Goal: Use online tool/utility: Utilize a website feature to perform a specific function

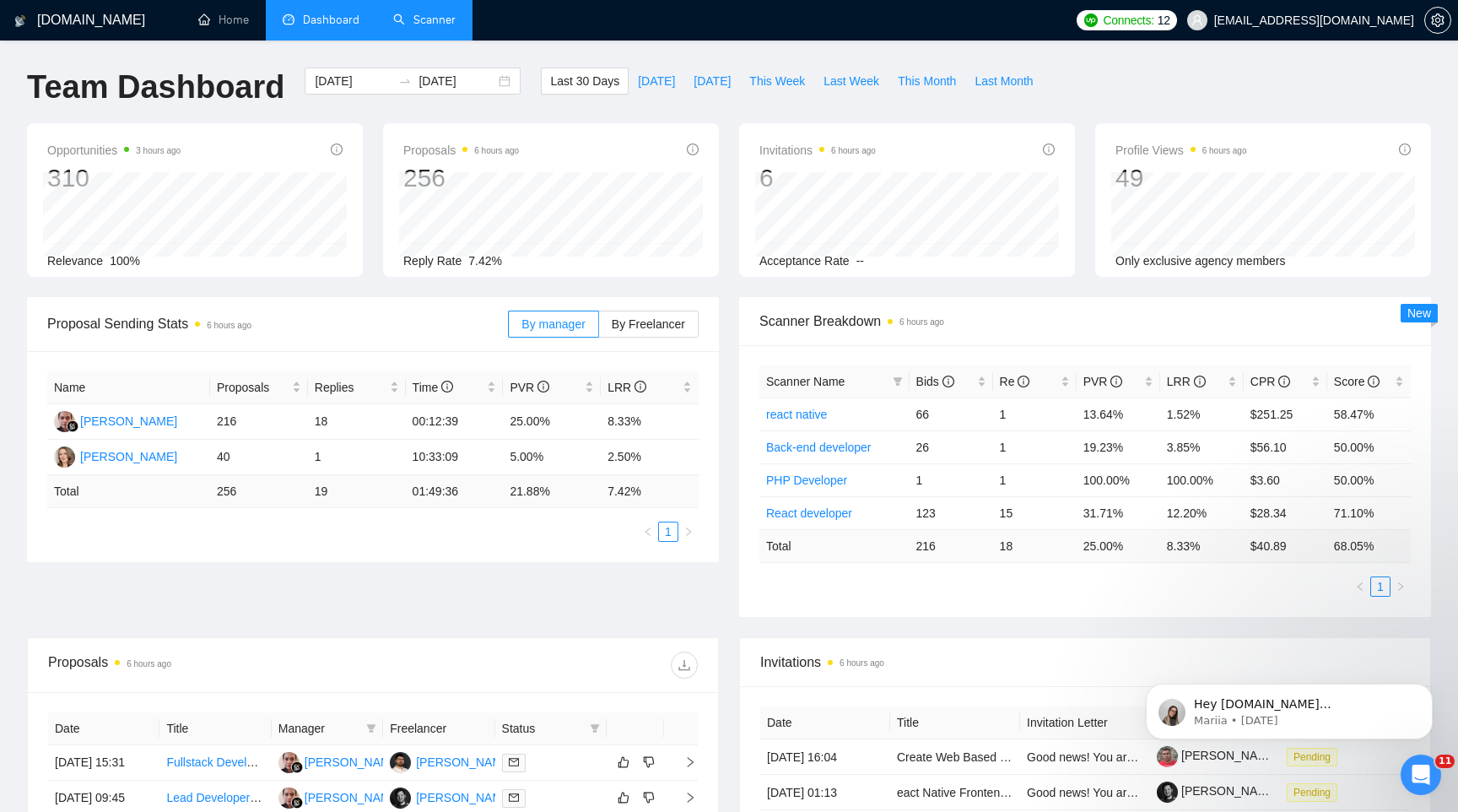
click at [428, 27] on link "Scanner" at bounding box center [424, 20] width 63 height 15
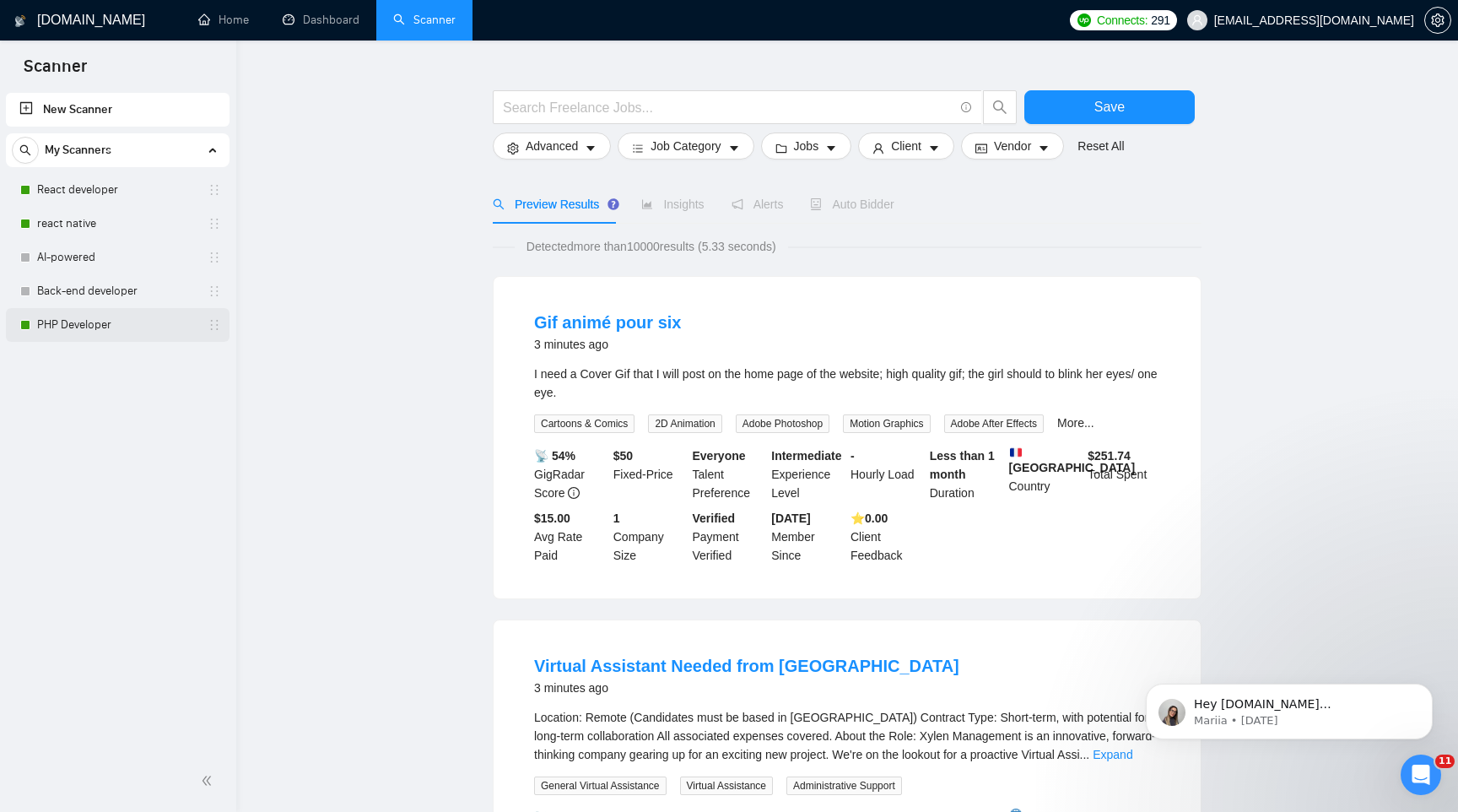
scroll to position [42, 0]
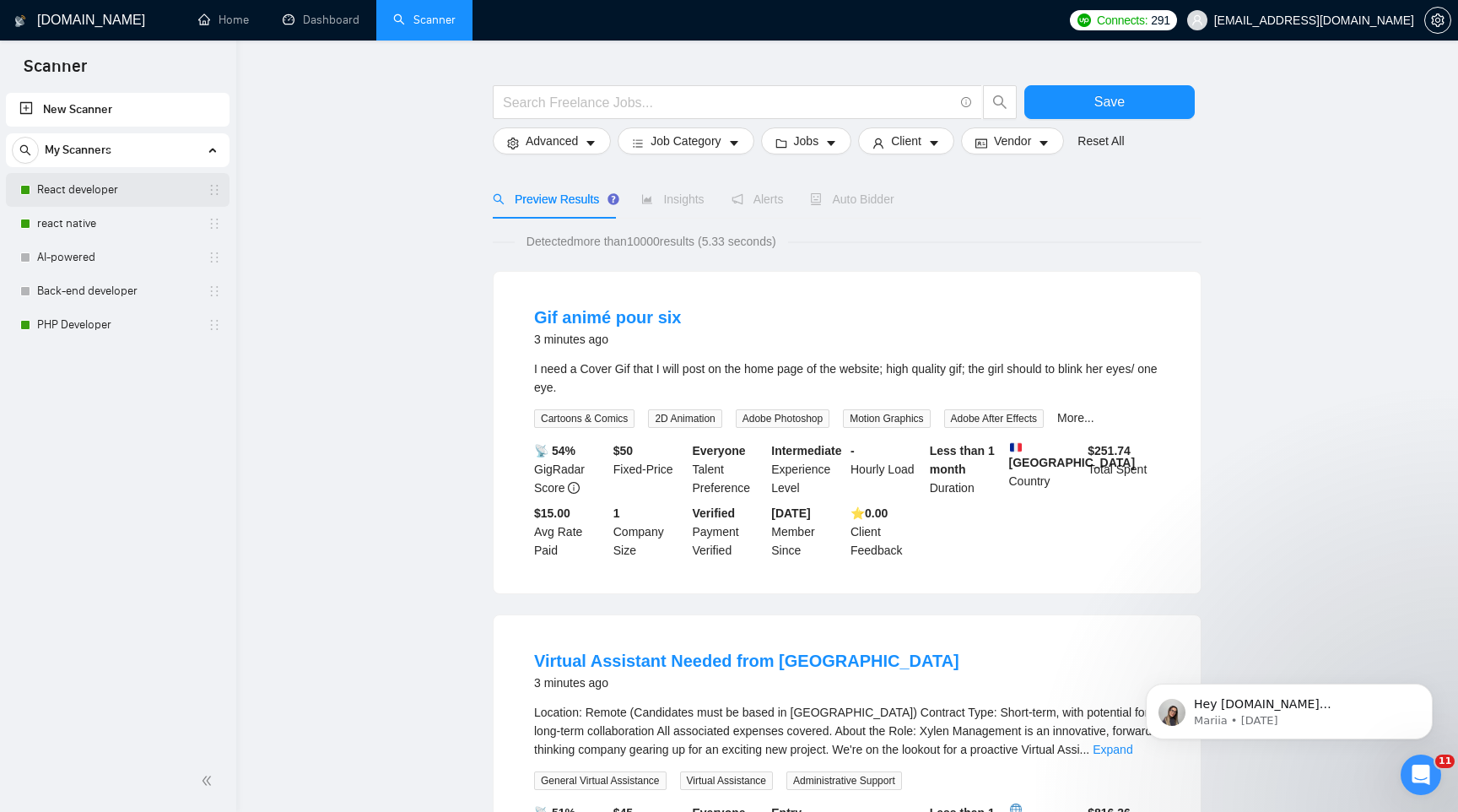
click at [98, 194] on link "React developer" at bounding box center [117, 189] width 160 height 34
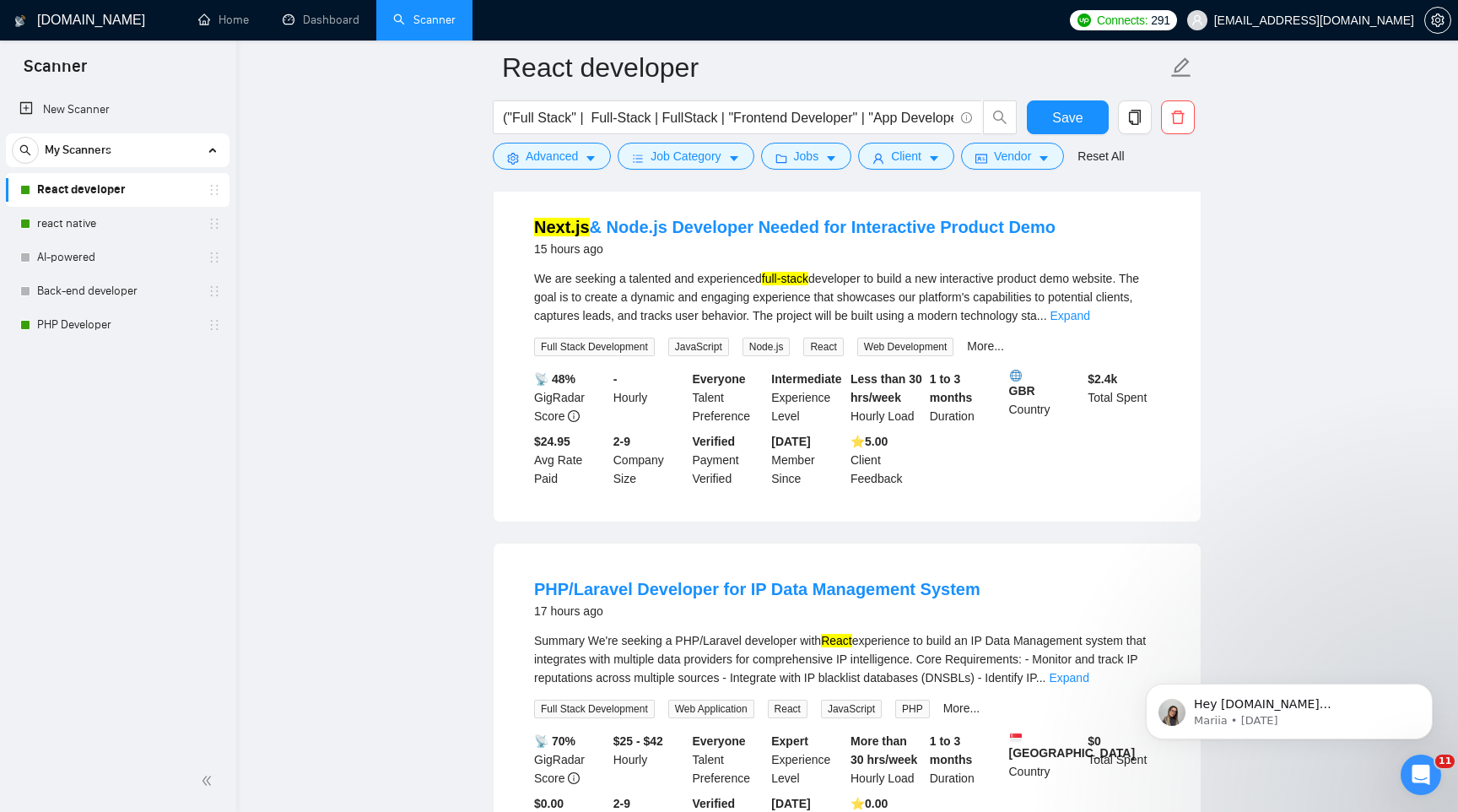
scroll to position [1629, 0]
